Goal: Find specific page/section: Find specific page/section

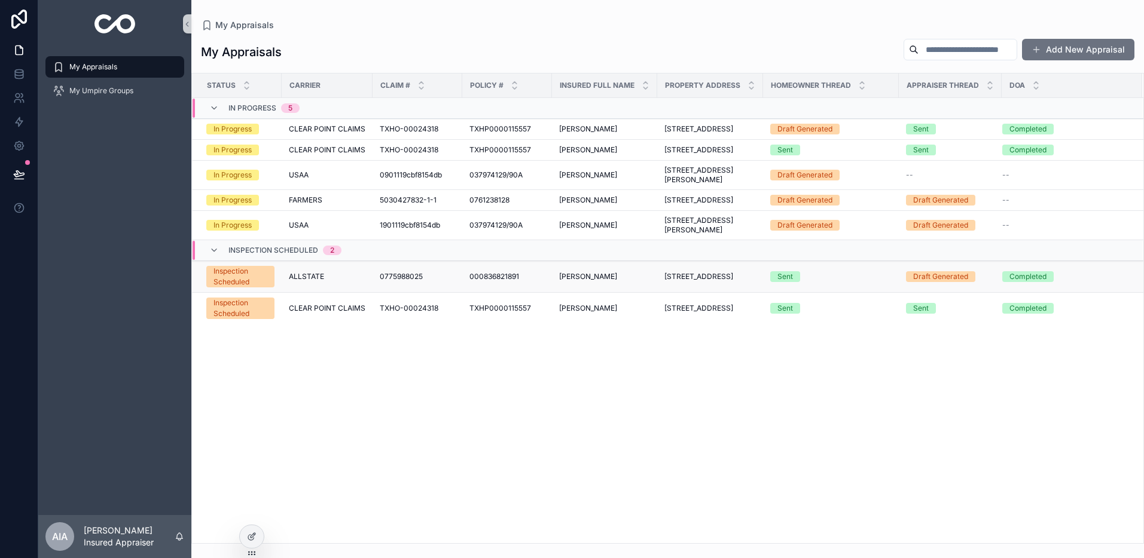
click at [346, 282] on div "ALLSTATE" at bounding box center [327, 277] width 77 height 10
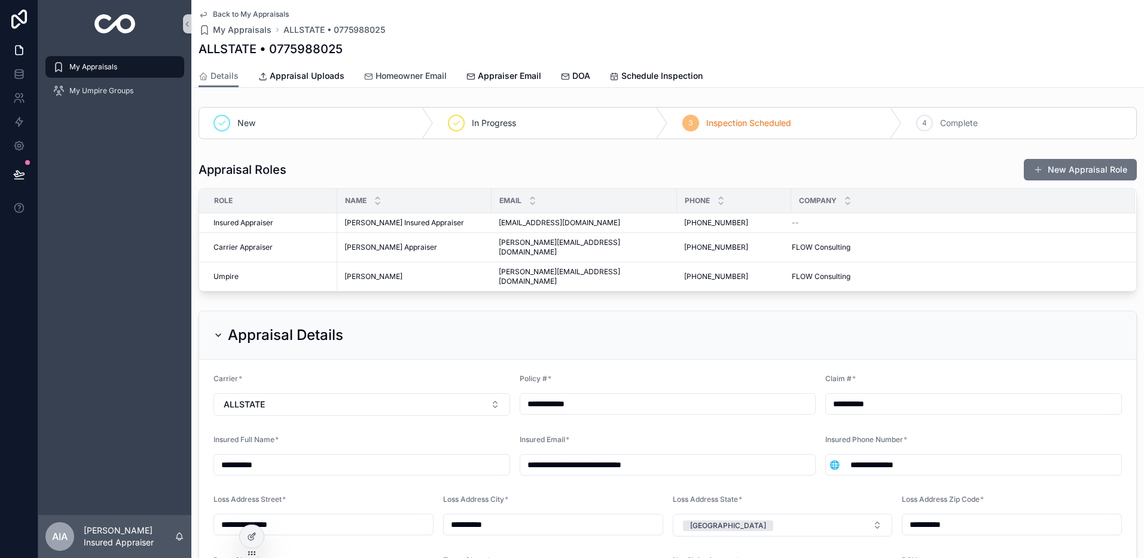
click at [431, 78] on span "Homeowner Email" at bounding box center [410, 76] width 71 height 12
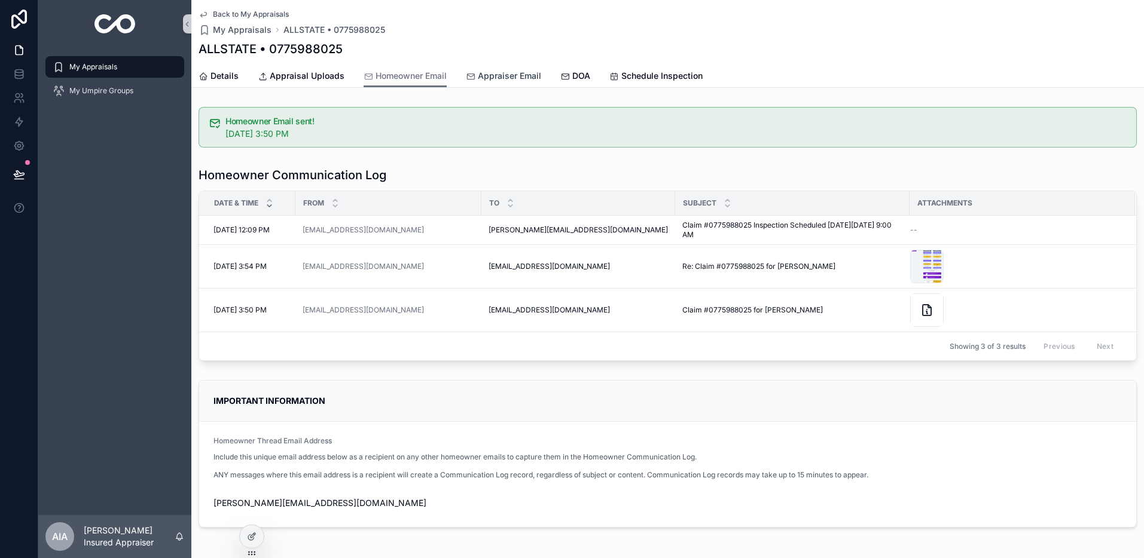
click at [493, 74] on span "Appraiser Email" at bounding box center [509, 76] width 63 height 12
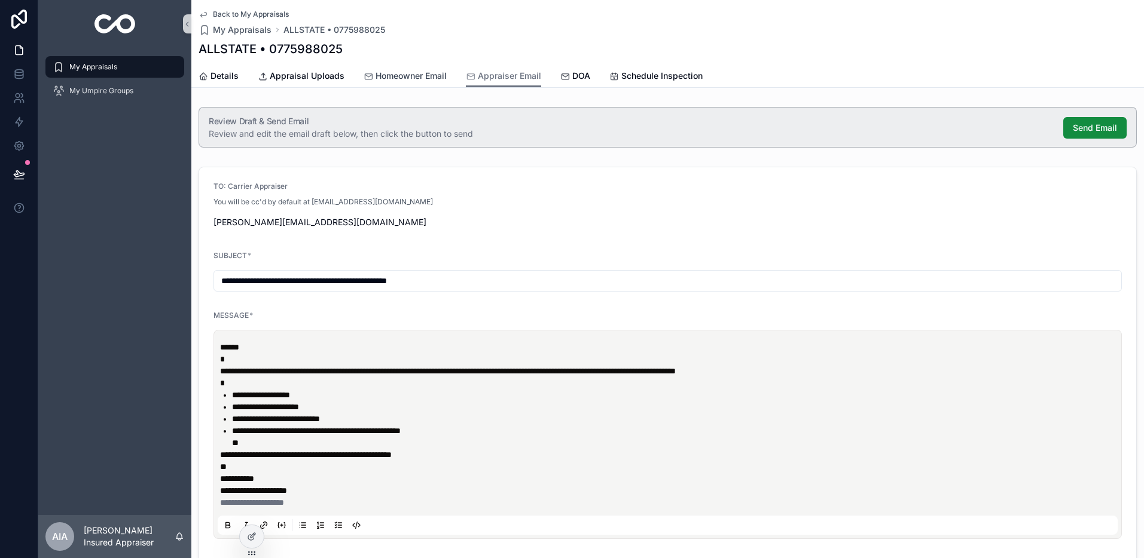
click at [409, 74] on span "Homeowner Email" at bounding box center [410, 76] width 71 height 12
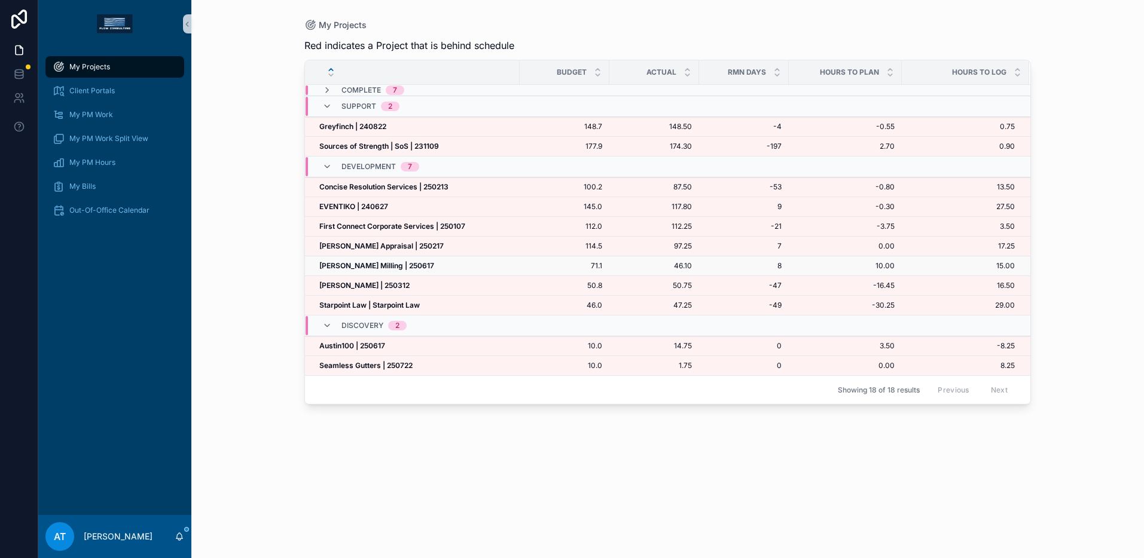
click at [386, 256] on td "[PERSON_NAME] Milling | 250617 [PERSON_NAME] Milling | 250617" at bounding box center [412, 266] width 215 height 20
click at [387, 249] on strong "[PERSON_NAME] Appraisal | 250217" at bounding box center [381, 246] width 124 height 9
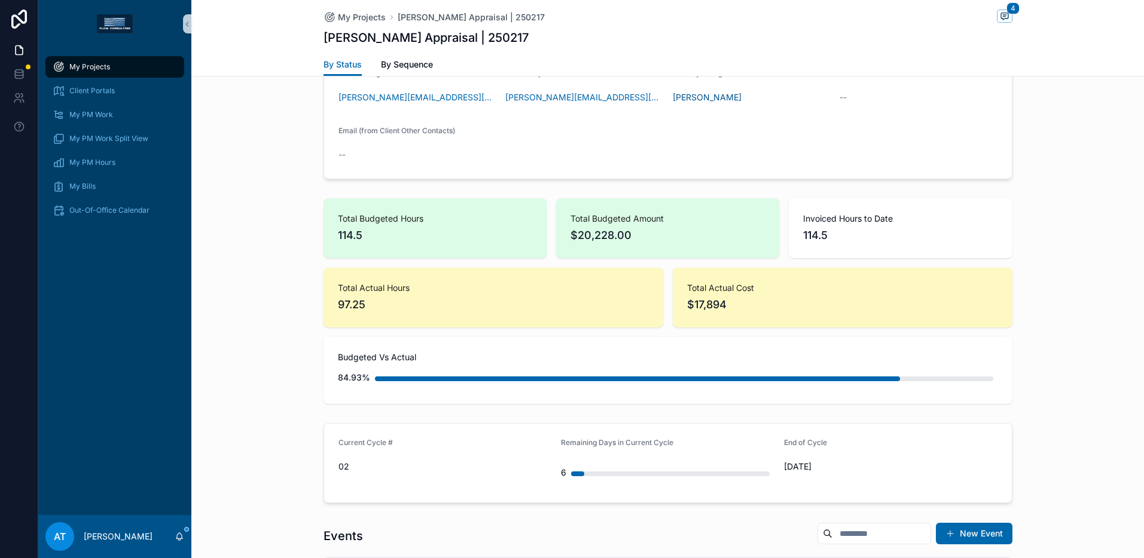
scroll to position [432, 0]
